Goal: Browse casually

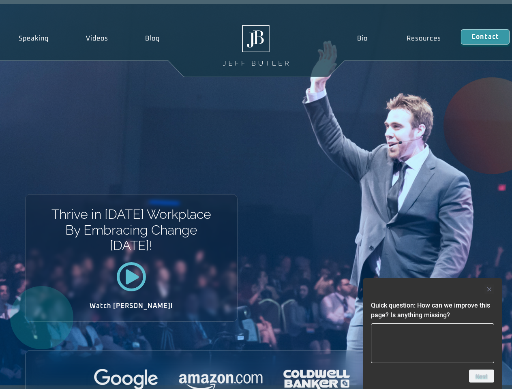
click at [256, 194] on div "Thrive in [DATE] Workplace By Embracing Change [DATE]! Watch [PERSON_NAME]!" at bounding box center [256, 194] width 512 height 381
click at [432, 289] on div at bounding box center [432, 289] width 123 height 10
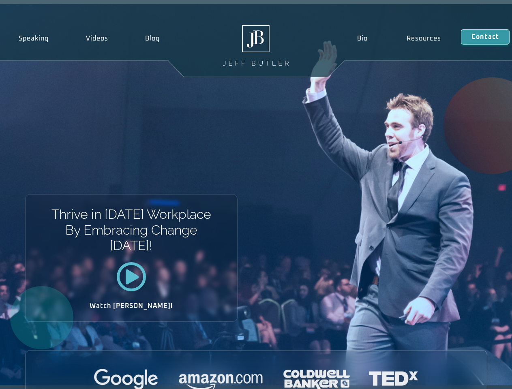
click at [481, 376] on div at bounding box center [256, 380] width 461 height 22
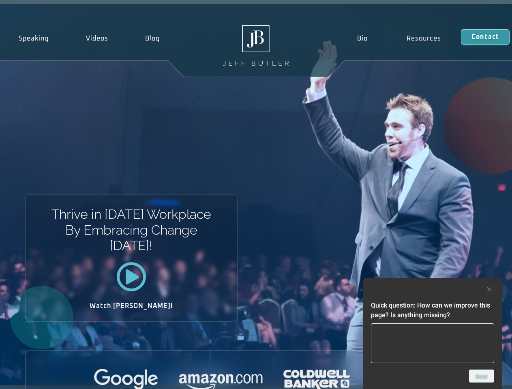
click at [256, 194] on div "Thrive in [DATE] Workplace By Embracing Change [DATE]! Watch [PERSON_NAME]!" at bounding box center [256, 194] width 512 height 381
click at [432, 289] on div at bounding box center [432, 289] width 123 height 10
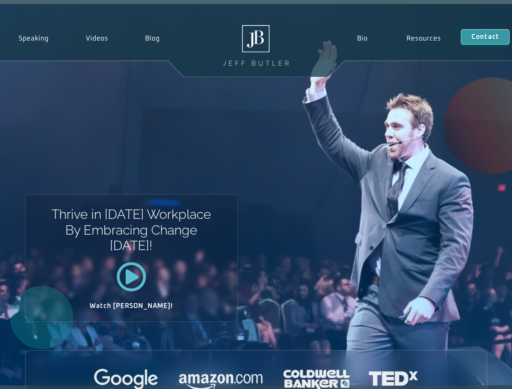
click at [481, 376] on div at bounding box center [256, 380] width 461 height 22
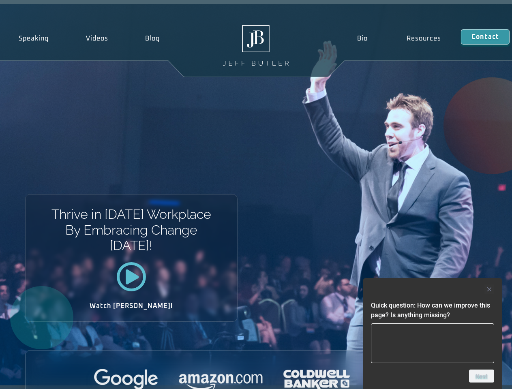
click at [256, 194] on div "Thrive in [DATE] Workplace By Embracing Change [DATE]! Watch [PERSON_NAME]!" at bounding box center [256, 194] width 512 height 381
click at [432, 289] on div at bounding box center [432, 289] width 123 height 10
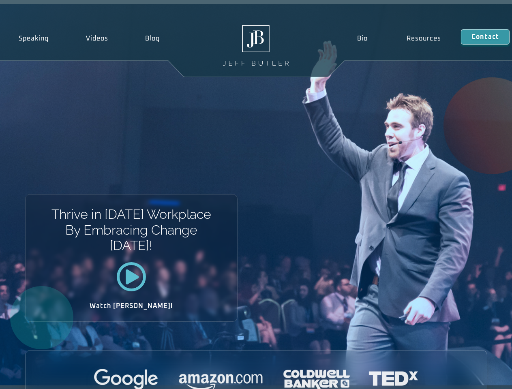
click at [481, 376] on div at bounding box center [256, 380] width 461 height 22
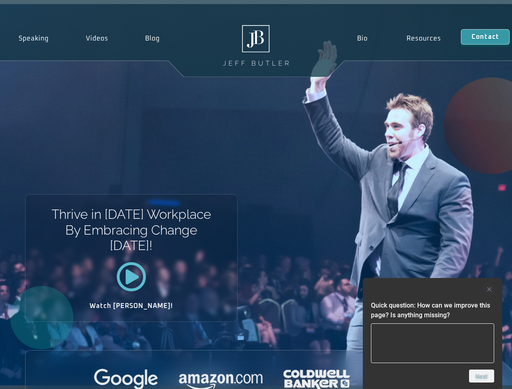
click at [256, 194] on div "Thrive in [DATE] Workplace By Embracing Change [DATE]! Watch [PERSON_NAME]!" at bounding box center [256, 194] width 512 height 381
click at [432, 289] on div at bounding box center [432, 289] width 123 height 10
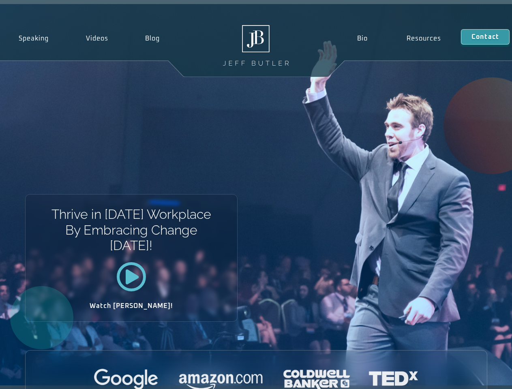
click at [481, 376] on div at bounding box center [256, 380] width 461 height 22
